Goal: Communication & Community: Answer question/provide support

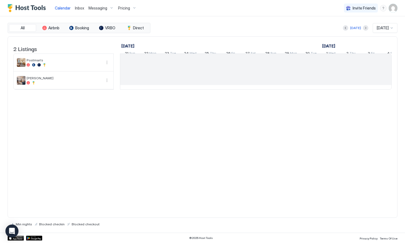
scroll to position [0, 301]
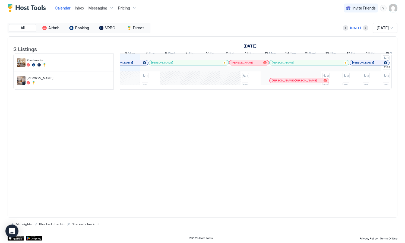
click at [77, 8] on span "Inbox" at bounding box center [79, 8] width 9 height 5
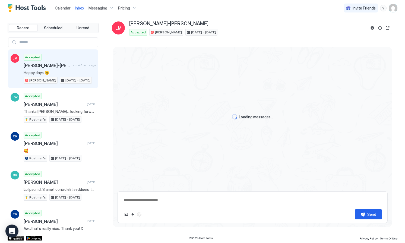
scroll to position [402, 0]
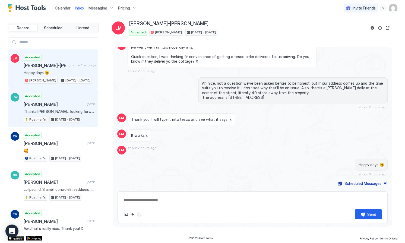
click at [56, 98] on div "Accepted [PERSON_NAME] [DATE] Thanks [PERSON_NAME]… looking forward to unwindin…" at bounding box center [60, 108] width 72 height 30
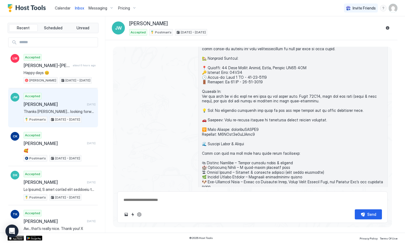
scroll to position [1297, 0]
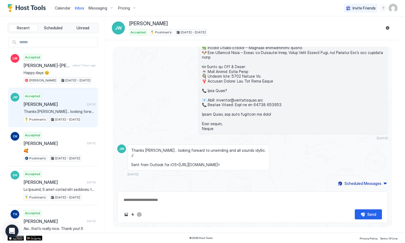
type textarea "*"
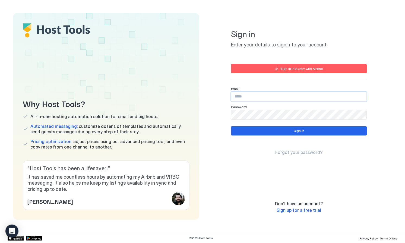
click at [251, 93] on input "Input Field" at bounding box center [298, 96] width 135 height 9
click at [0, 242] on com-1password-button at bounding box center [0, 243] width 0 height 0
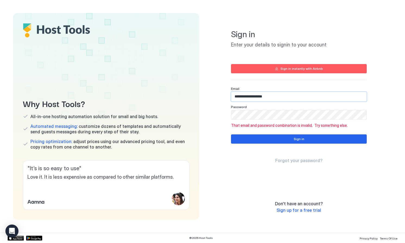
click at [267, 96] on input "**********" at bounding box center [298, 96] width 135 height 9
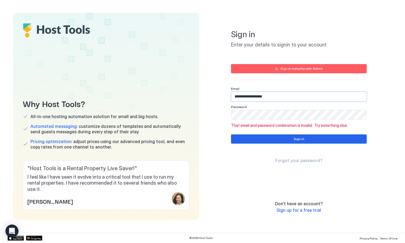
paste input "Input Field"
type input "**********"
click at [264, 137] on button "Sign in" at bounding box center [299, 138] width 136 height 9
